Goal: Task Accomplishment & Management: Use online tool/utility

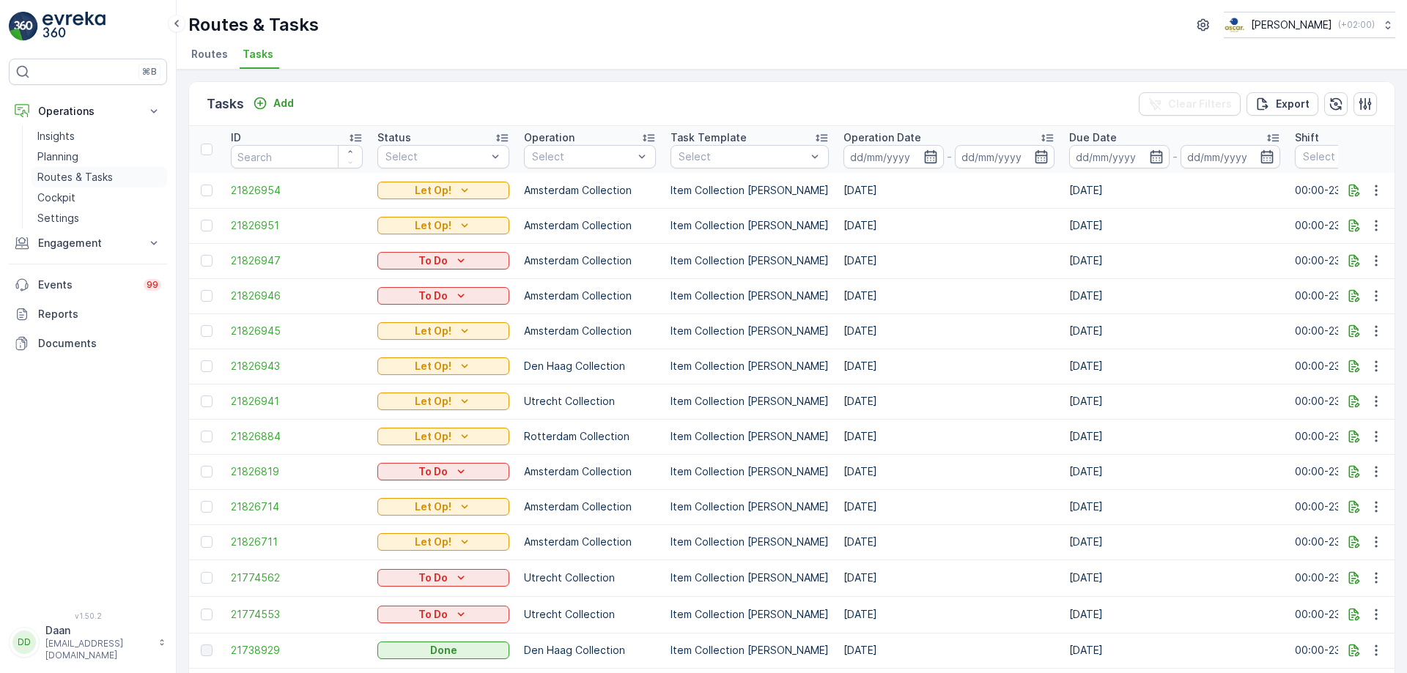
drag, startPoint x: 61, startPoint y: 32, endPoint x: 87, endPoint y: 182, distance: 152.5
click at [61, 32] on img at bounding box center [73, 26] width 63 height 29
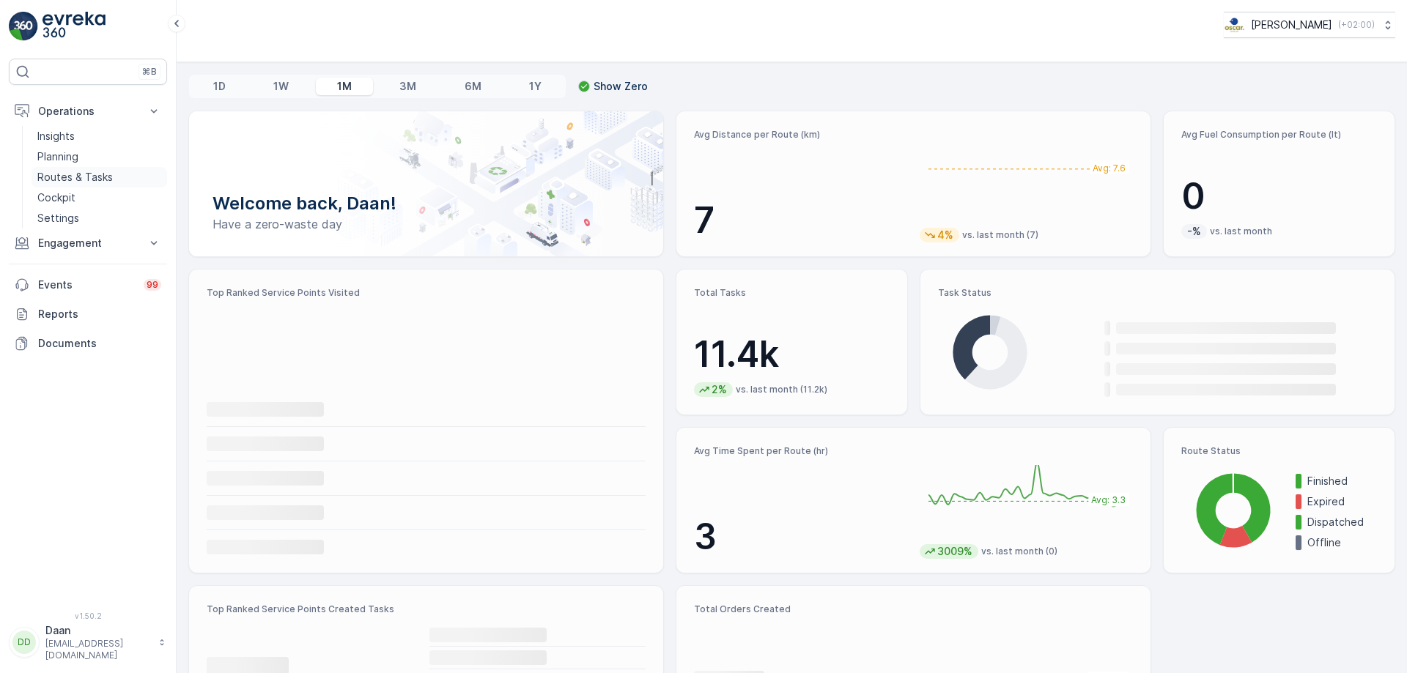
click at [93, 180] on p "Routes & Tasks" at bounding box center [74, 177] width 75 height 15
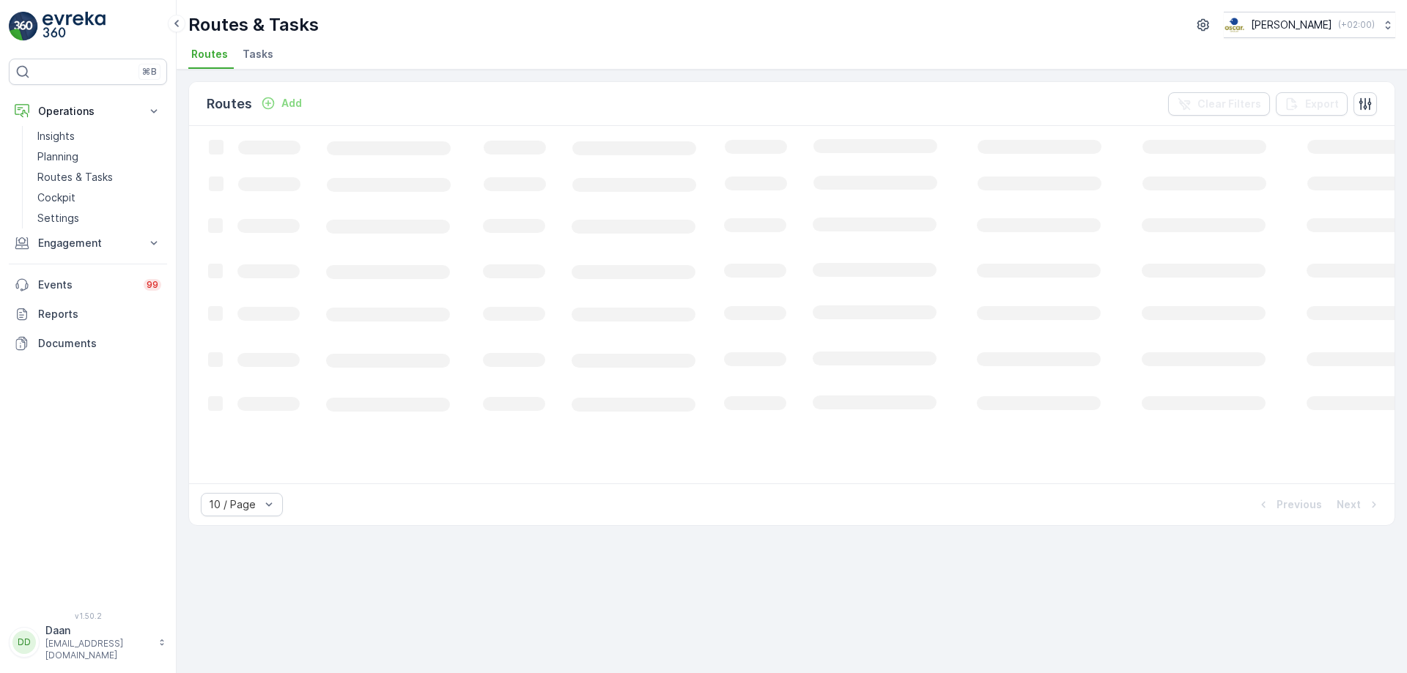
click at [259, 49] on span "Tasks" at bounding box center [258, 54] width 31 height 15
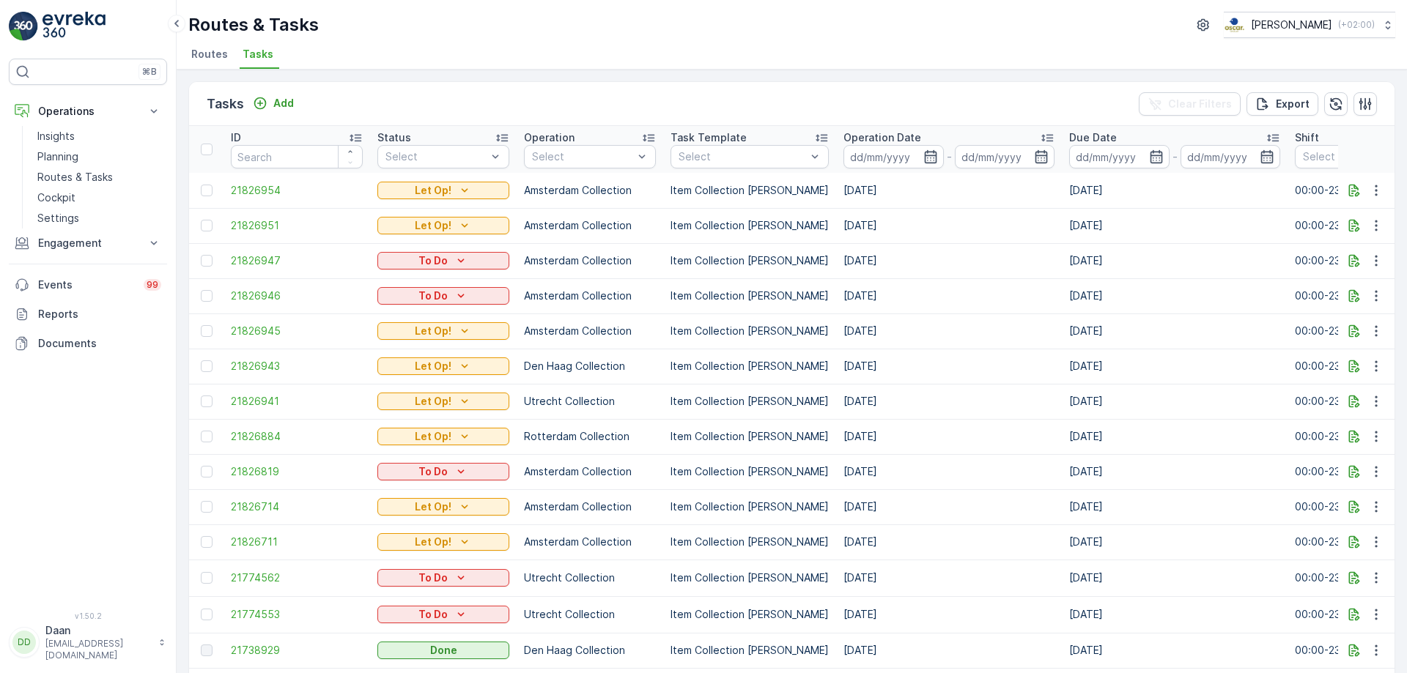
drag, startPoint x: 1012, startPoint y: 409, endPoint x: 1042, endPoint y: 406, distance: 30.2
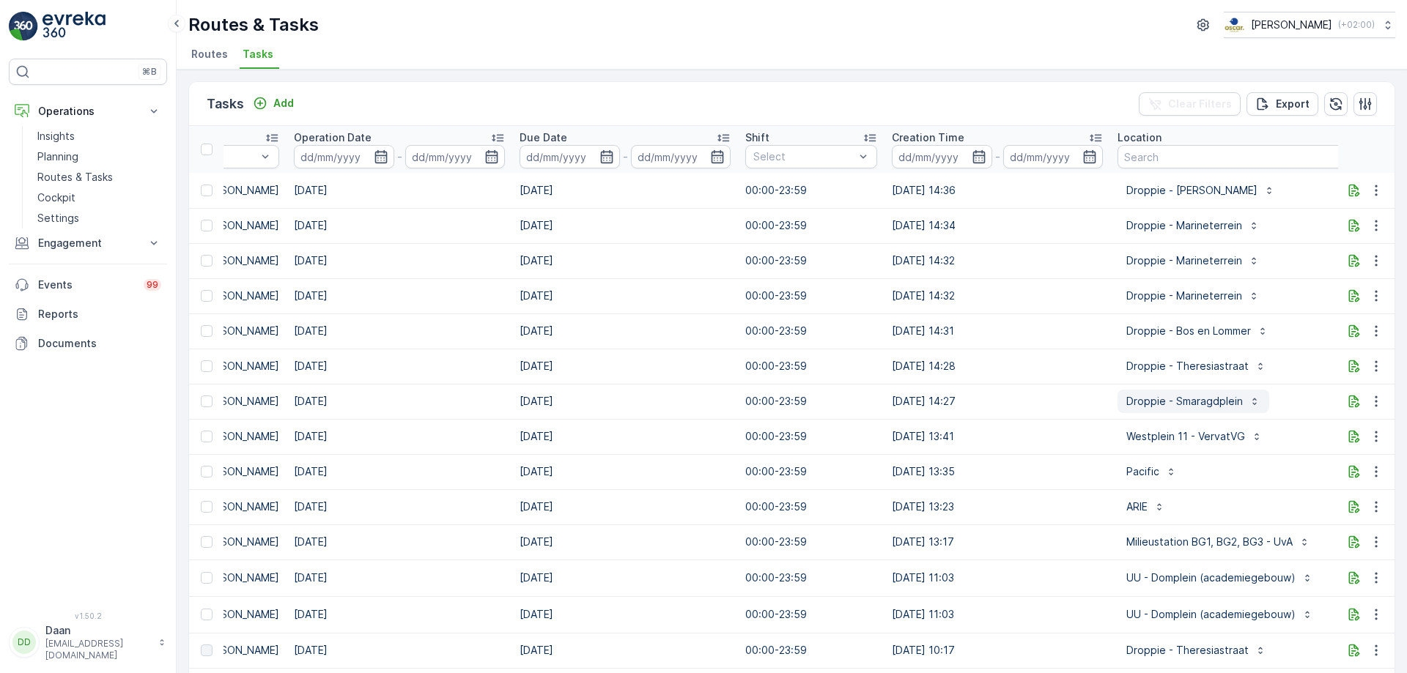
scroll to position [0, 674]
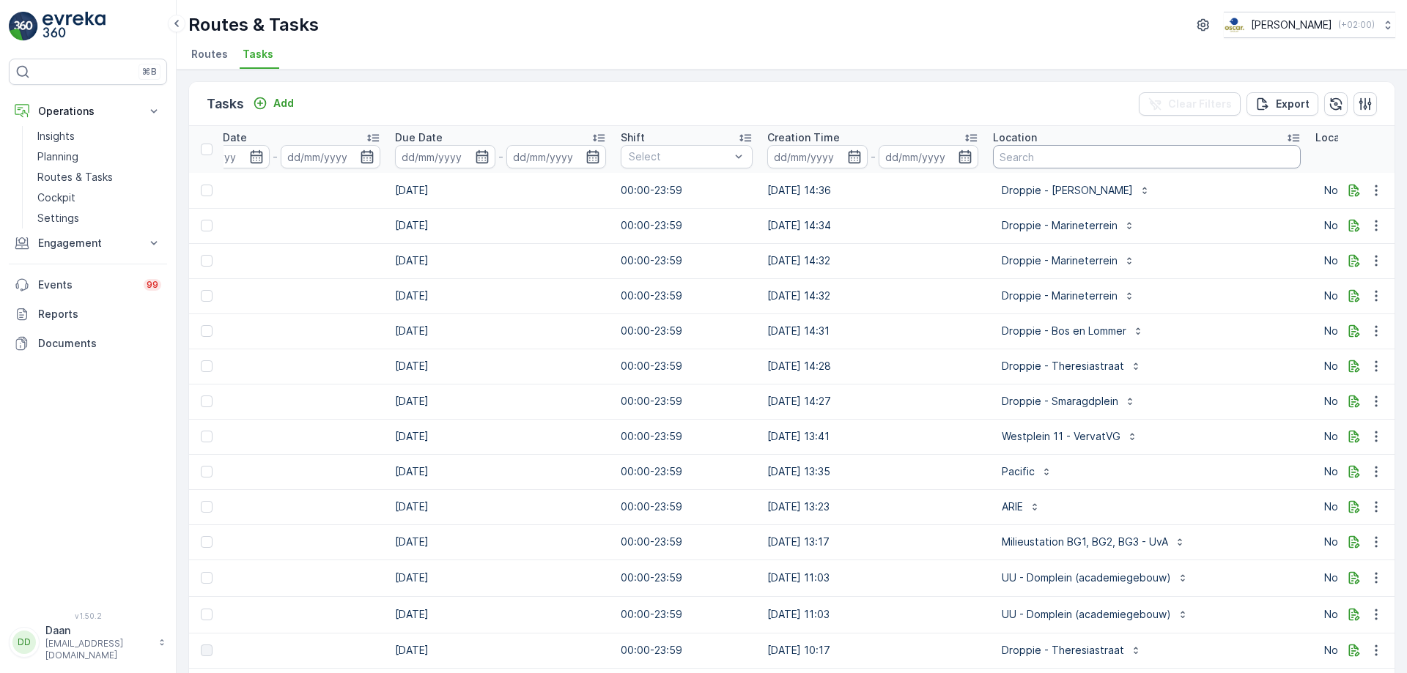
click at [1052, 149] on input "text" at bounding box center [1147, 156] width 308 height 23
click at [1036, 163] on input "text" at bounding box center [1147, 156] width 308 height 23
type input "Keuken"
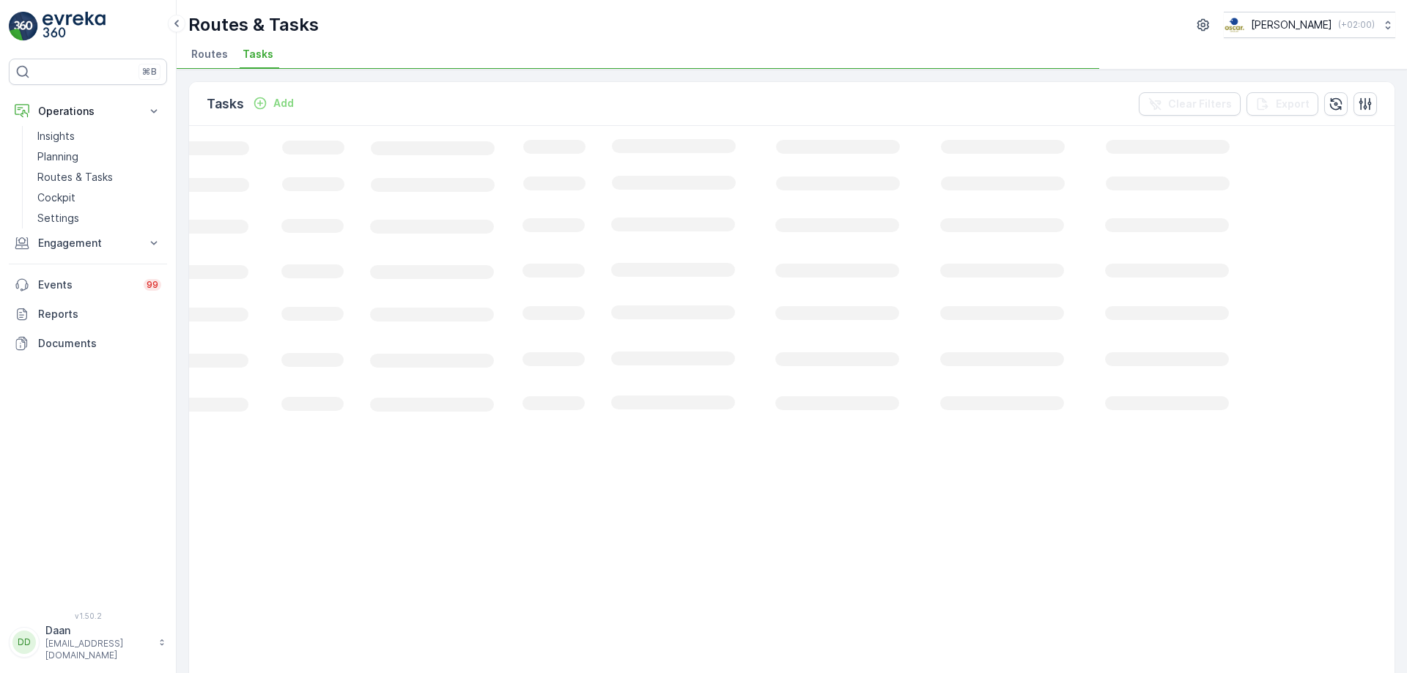
scroll to position [0, 205]
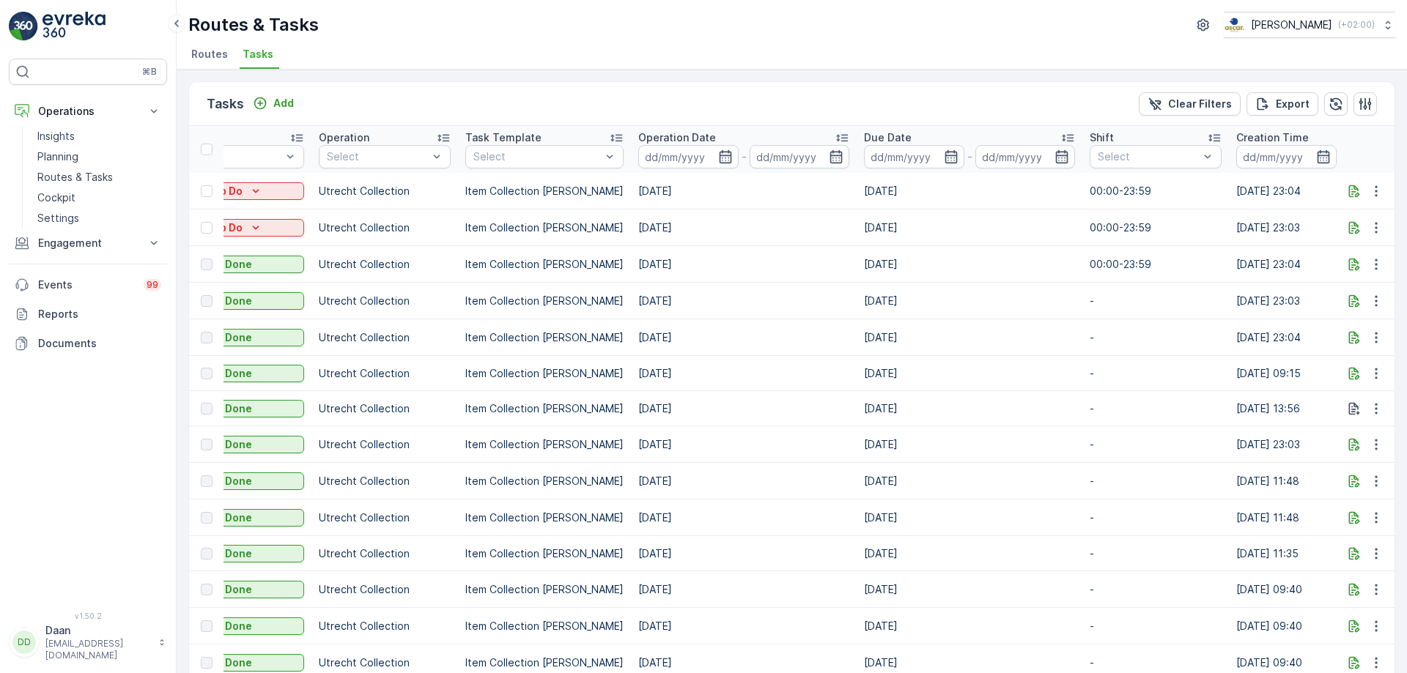
drag, startPoint x: 784, startPoint y: 300, endPoint x: 734, endPoint y: 317, distance: 52.8
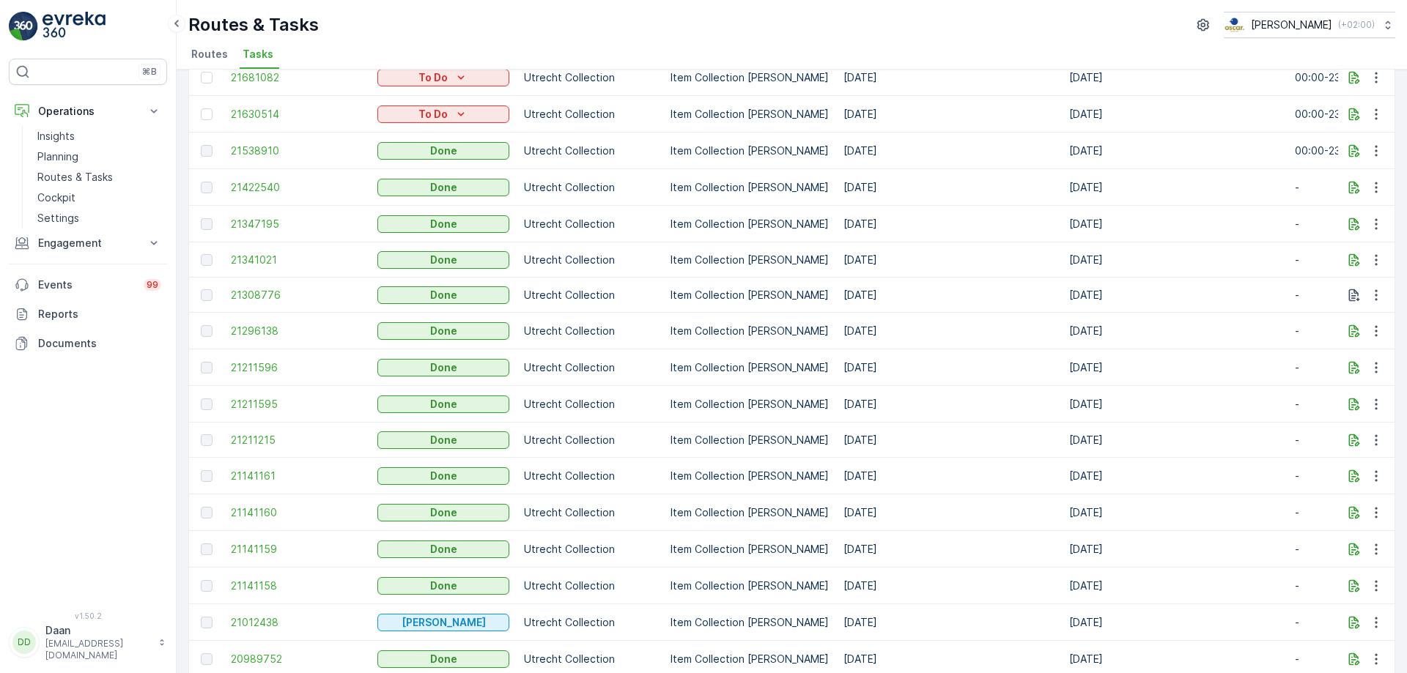
scroll to position [0, 0]
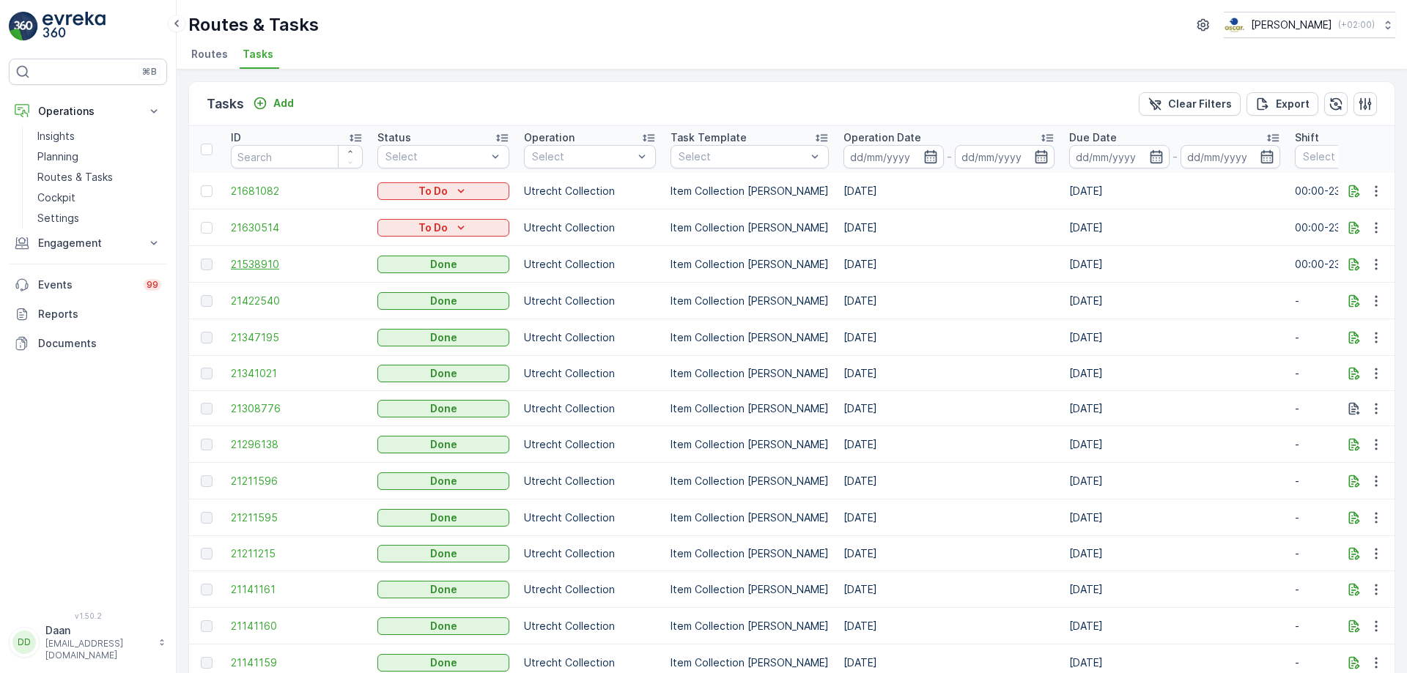
click at [263, 270] on span "21538910" at bounding box center [297, 264] width 132 height 15
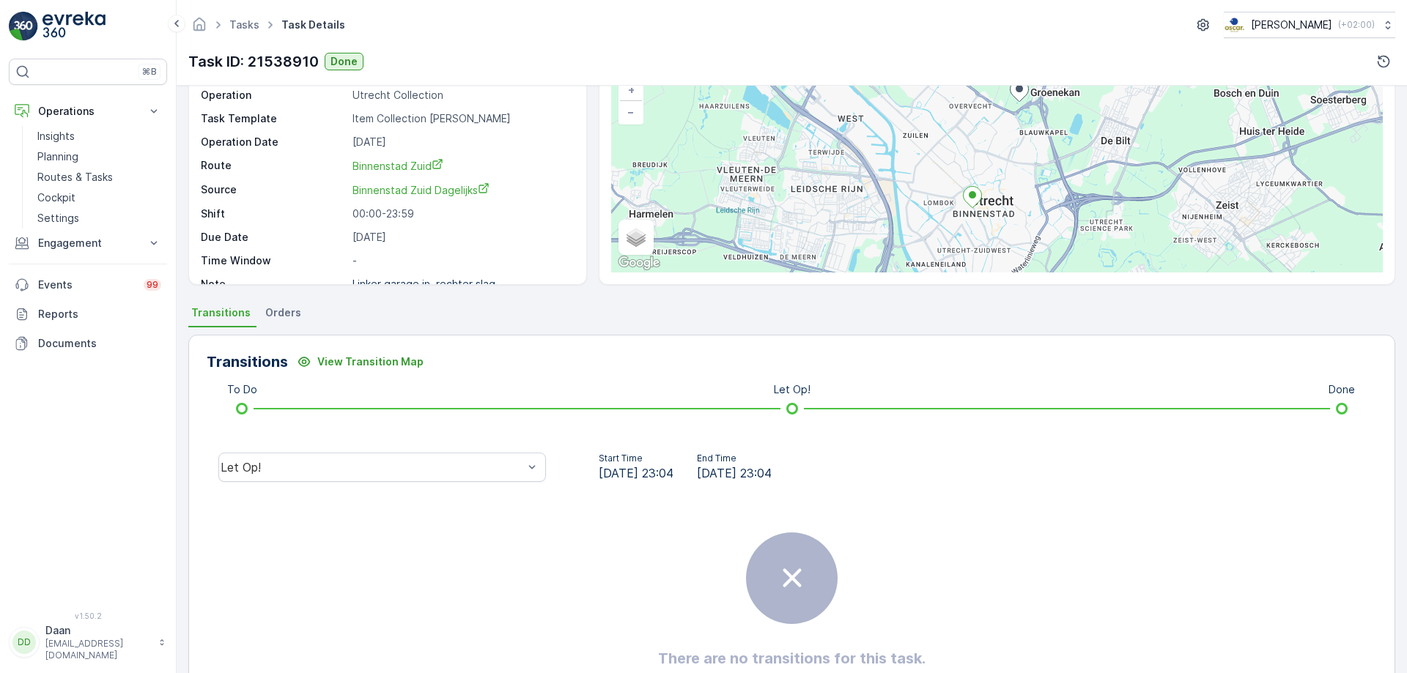
scroll to position [177, 0]
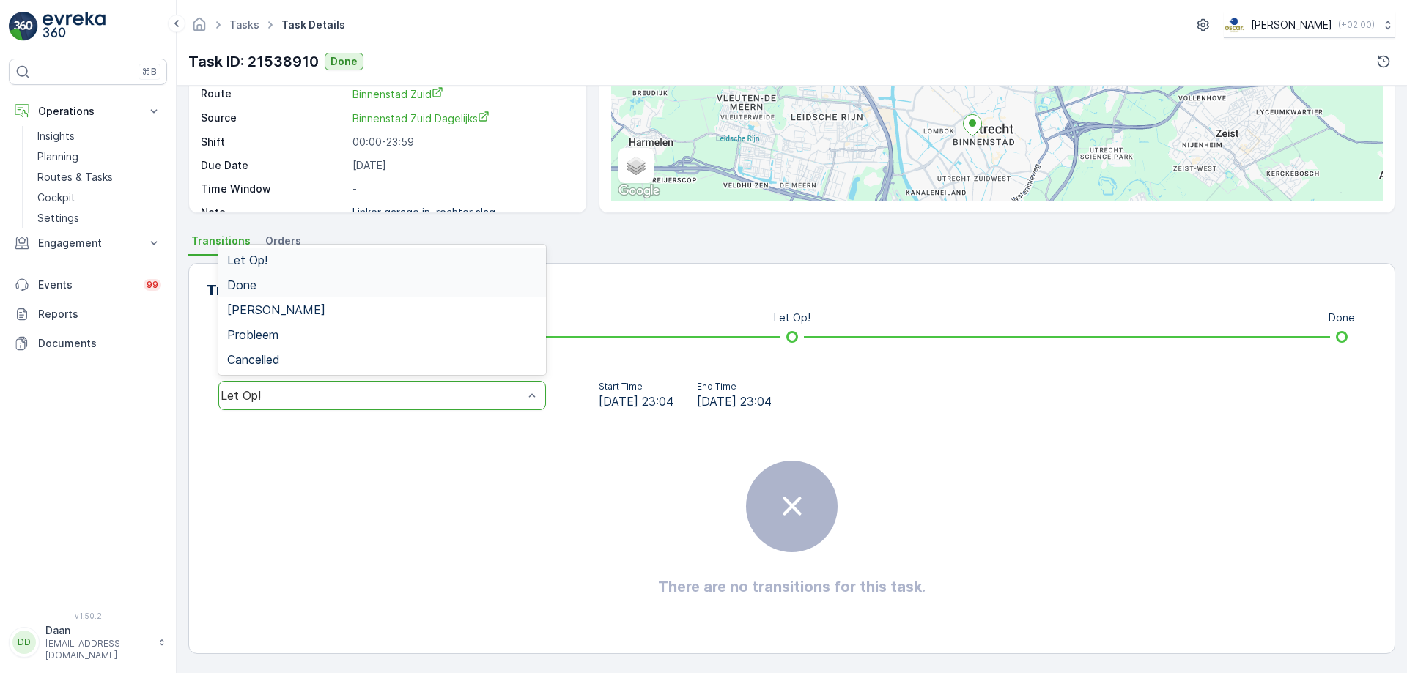
click at [407, 276] on div "Done" at bounding box center [382, 285] width 328 height 25
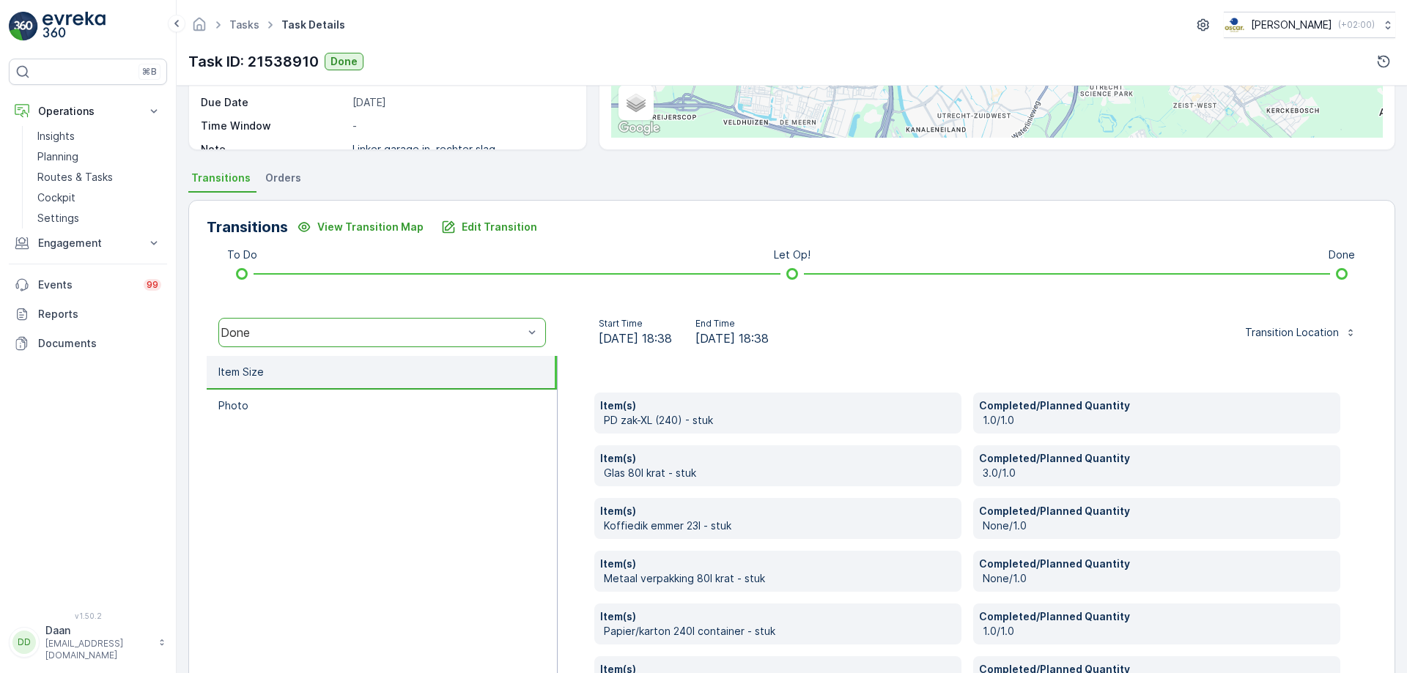
scroll to position [397, 0]
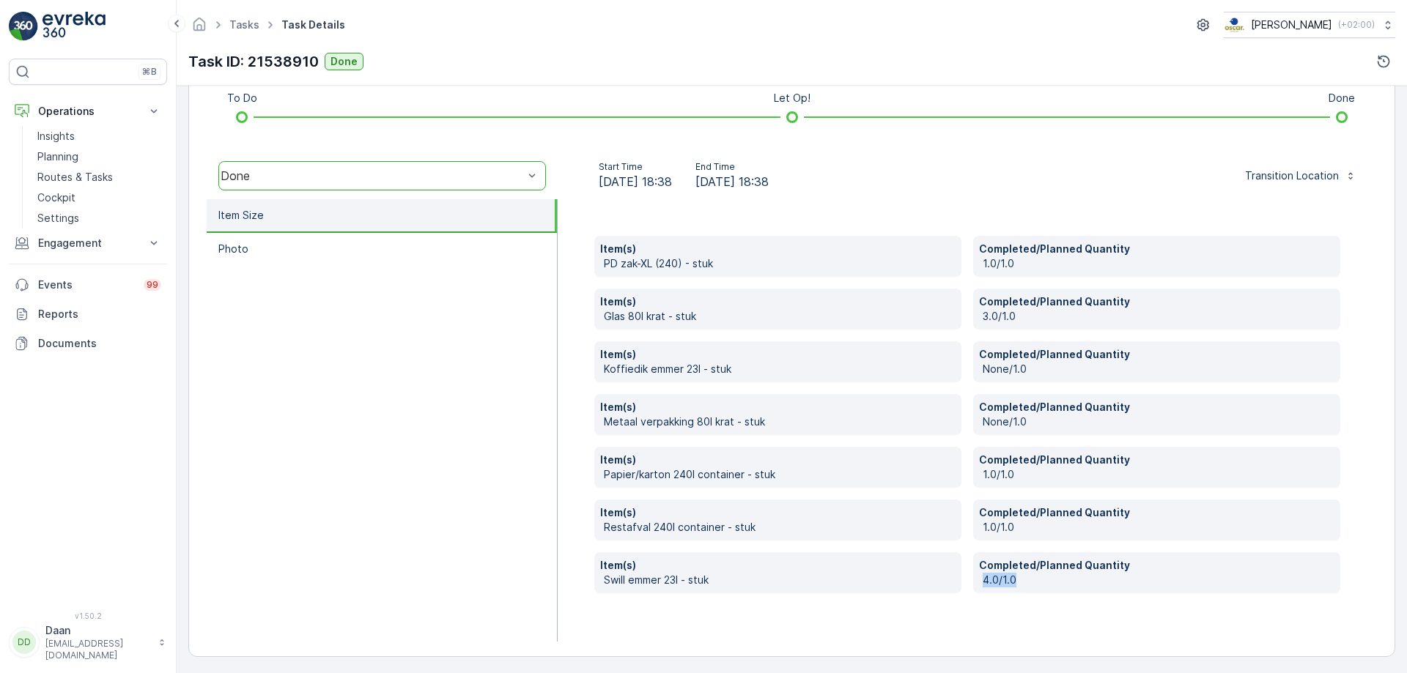
drag, startPoint x: 1015, startPoint y: 581, endPoint x: 981, endPoint y: 588, distance: 34.5
click at [981, 588] on div "Completed/Planned Quantity 4.0/1.0" at bounding box center [1156, 572] width 367 height 41
click at [939, 577] on p "Swill emmer 23l - stuk" at bounding box center [780, 580] width 352 height 15
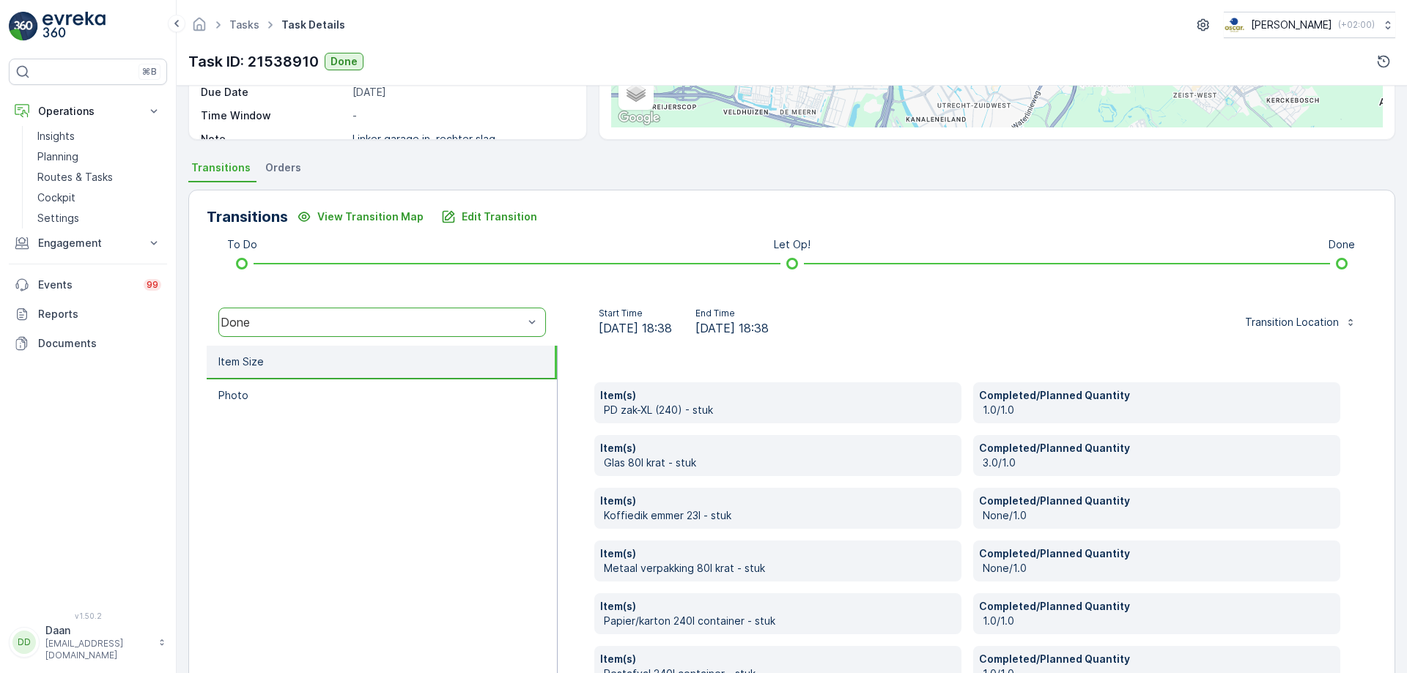
scroll to position [400, 0]
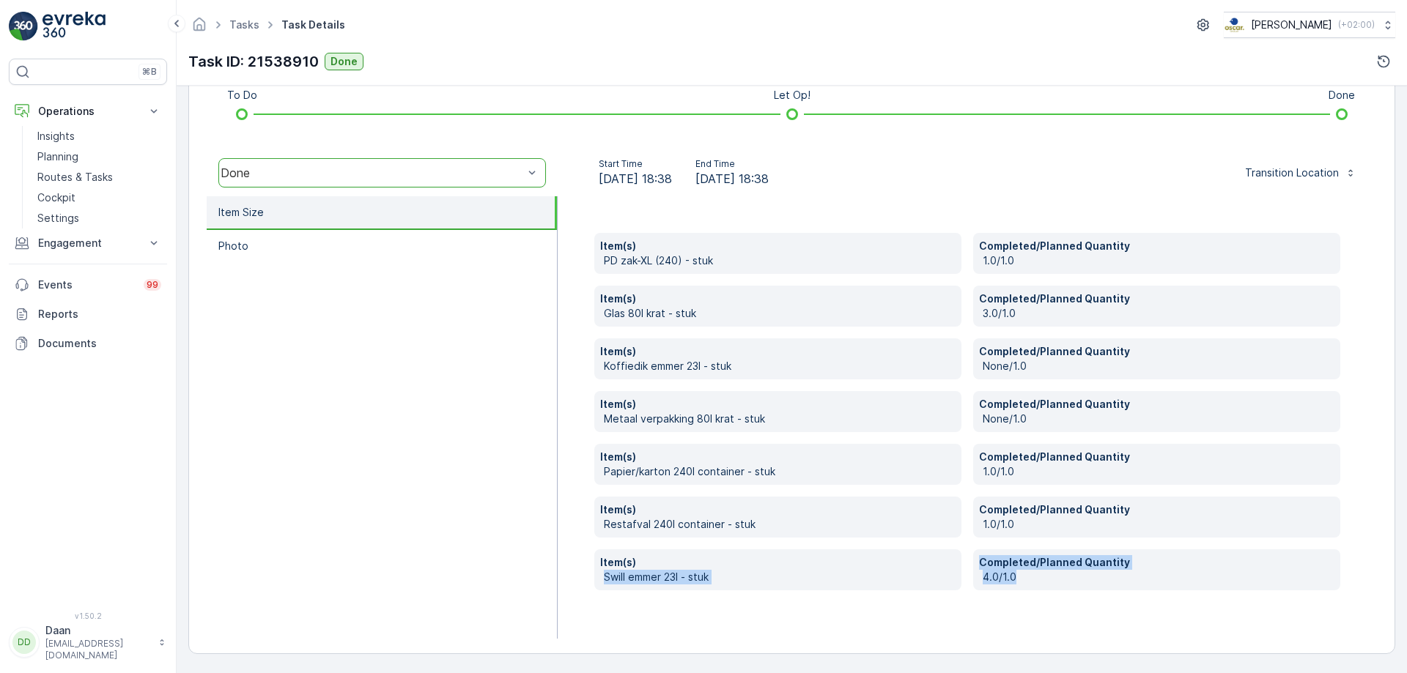
drag, startPoint x: 1020, startPoint y: 575, endPoint x: 952, endPoint y: 561, distance: 69.6
click at [952, 561] on div "Item(s) [PERSON_NAME]-XL (240) - stuk Completed/Planned Quantity 1.0/1.0 Item(s…" at bounding box center [967, 412] width 746 height 358
drag, startPoint x: 944, startPoint y: 571, endPoint x: 1005, endPoint y: 596, distance: 65.0
click at [944, 572] on p "Swill emmer 23l - stuk" at bounding box center [780, 577] width 352 height 15
click at [1014, 577] on p "4.0/1.0" at bounding box center [1159, 577] width 352 height 15
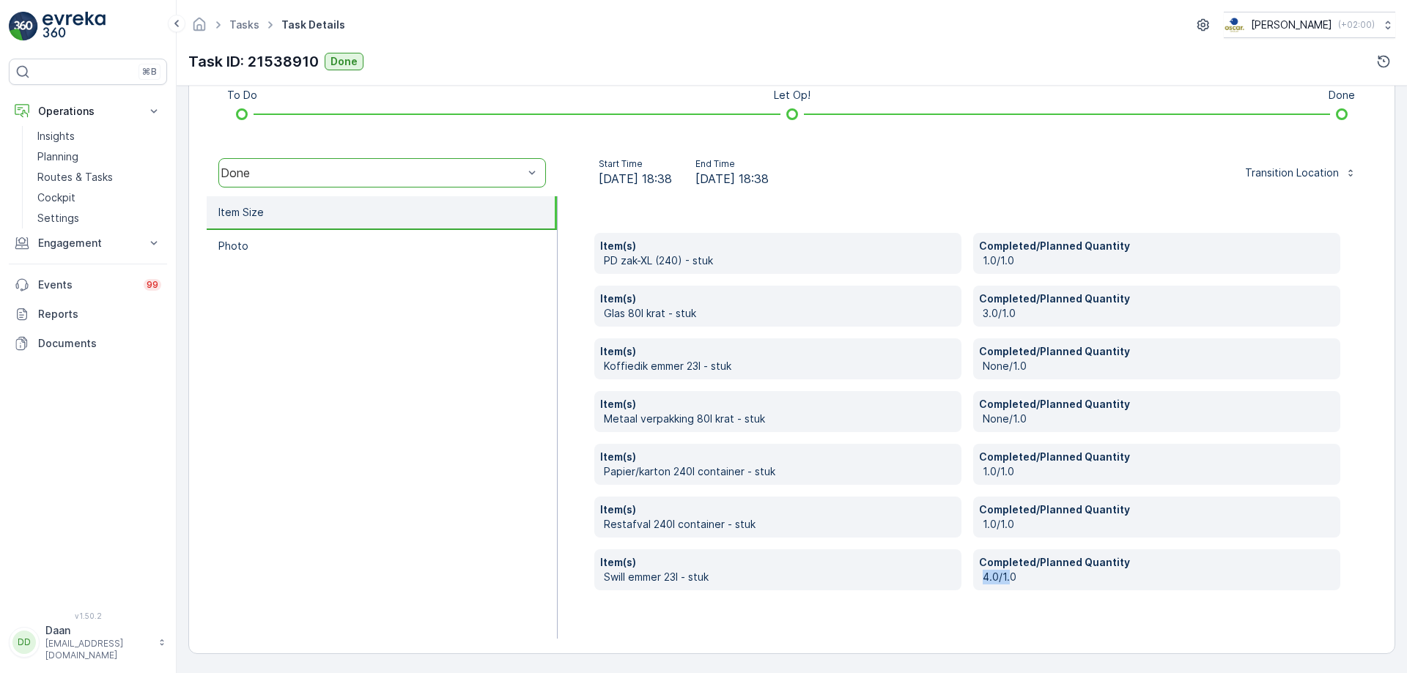
drag, startPoint x: 1008, startPoint y: 578, endPoint x: 981, endPoint y: 576, distance: 27.2
click at [983, 576] on p "4.0/1.0" at bounding box center [1159, 577] width 352 height 15
click at [1016, 581] on p "4.0/1.0" at bounding box center [1159, 577] width 352 height 15
drag, startPoint x: 1014, startPoint y: 578, endPoint x: 975, endPoint y: 574, distance: 39.1
click at [975, 574] on div "Completed/Planned Quantity 4.0/1.0" at bounding box center [1156, 570] width 367 height 41
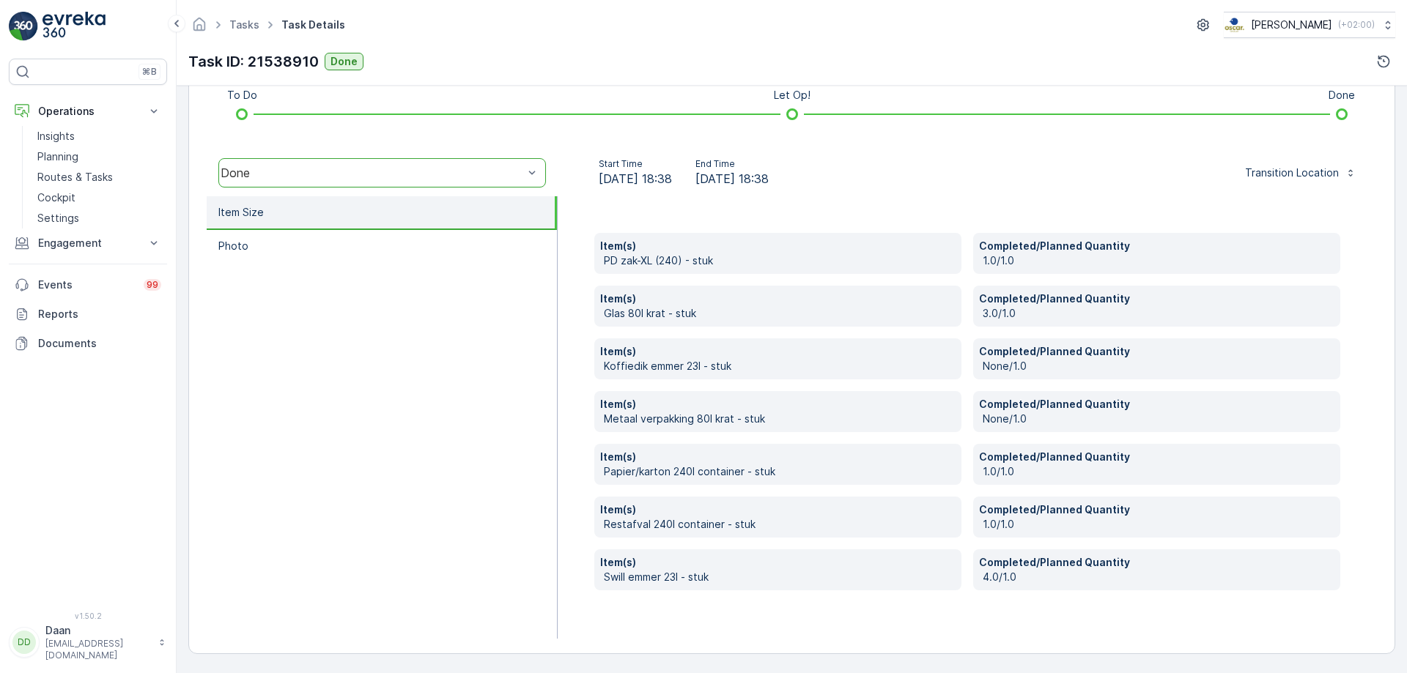
click at [904, 553] on div "Item(s) Swill [PERSON_NAME] 23l - stuk" at bounding box center [777, 570] width 367 height 41
drag, startPoint x: 980, startPoint y: 575, endPoint x: 1019, endPoint y: 591, distance: 42.7
click at [1019, 591] on div "Item(s) [PERSON_NAME]-XL (240) - stuk Completed/Planned Quantity 1.0/1.0 Item(s…" at bounding box center [967, 417] width 819 height 443
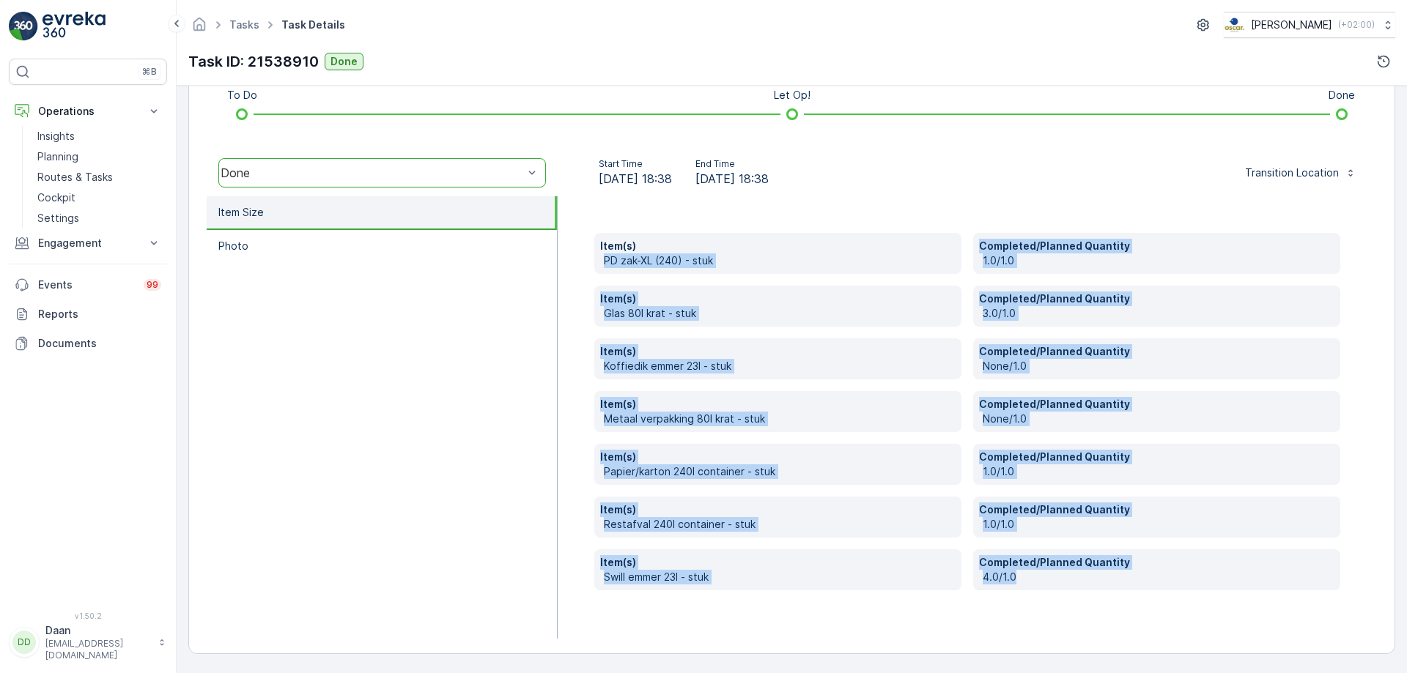
drag, startPoint x: 606, startPoint y: 256, endPoint x: 1099, endPoint y: 594, distance: 598.1
click at [1099, 594] on div "Item(s) [PERSON_NAME]-XL (240) - stuk Completed/Planned Quantity 1.0/1.0 Item(s…" at bounding box center [967, 417] width 819 height 443
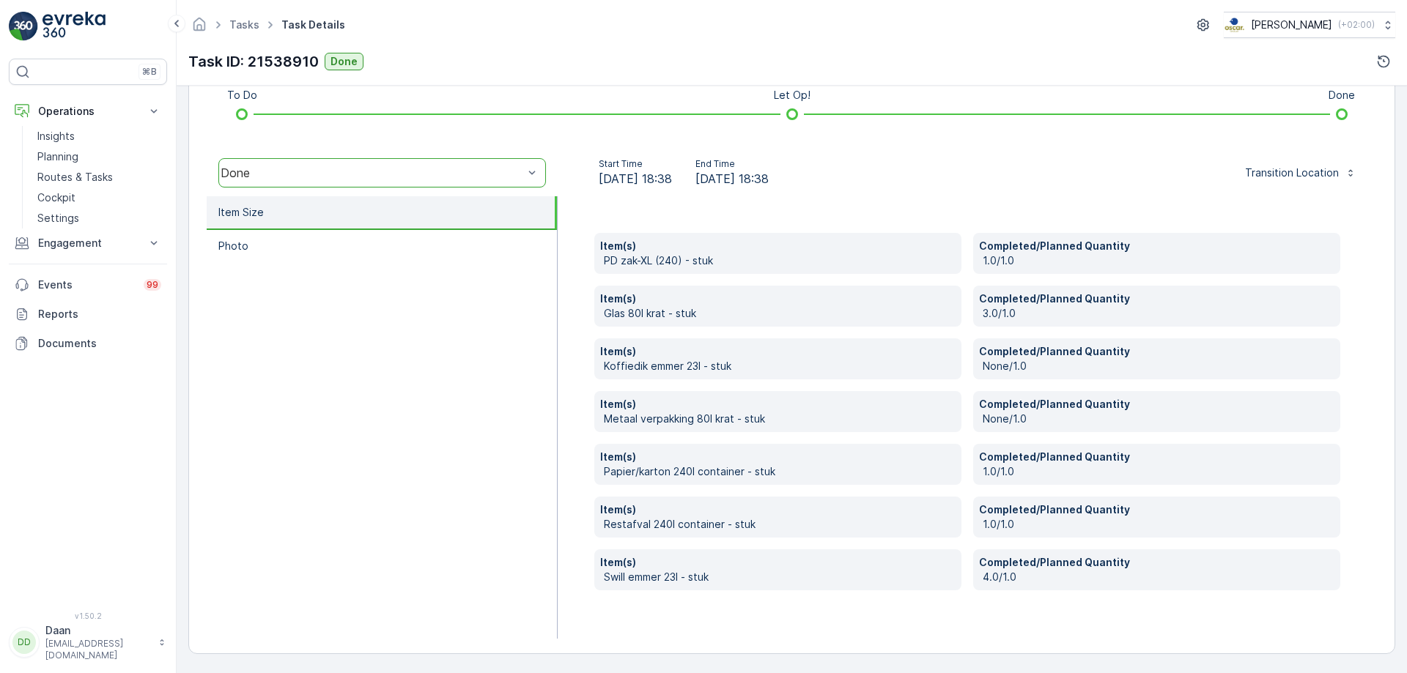
click at [606, 248] on p "Item(s)" at bounding box center [777, 246] width 355 height 15
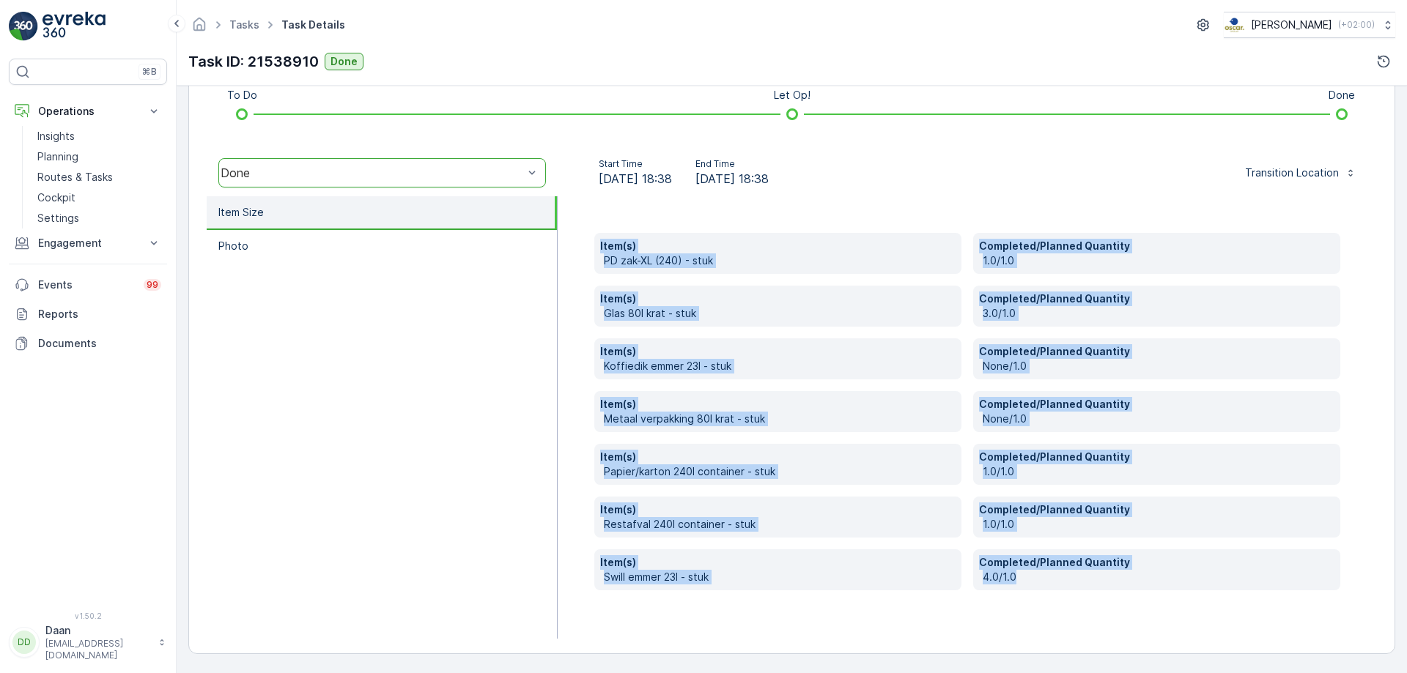
drag, startPoint x: 599, startPoint y: 245, endPoint x: 1192, endPoint y: 604, distance: 693.0
click at [1171, 586] on div "Item(s) [PERSON_NAME]-XL (240) - stuk Completed/Planned Quantity 1.0/1.0 Item(s…" at bounding box center [967, 412] width 746 height 358
